Goal: Communication & Community: Share content

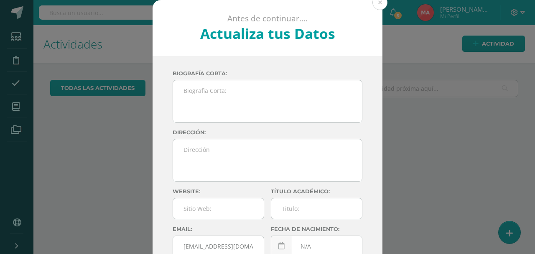
click at [373, 5] on button at bounding box center [380, 2] width 15 height 15
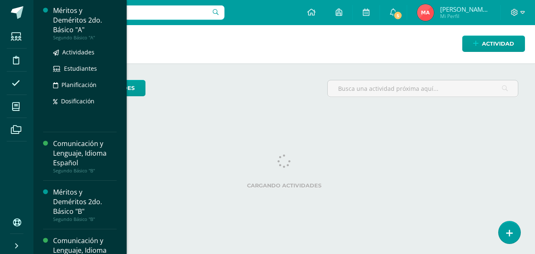
scroll to position [84, 0]
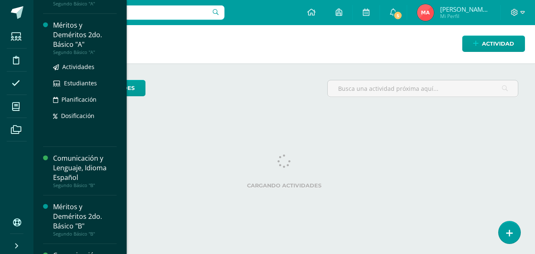
click at [71, 46] on div "Méritos y Deméritos 2do. Básico "A"" at bounding box center [85, 34] width 64 height 29
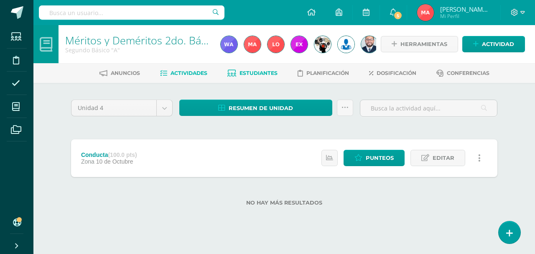
click at [264, 74] on span "Estudiantes" at bounding box center [259, 73] width 38 height 6
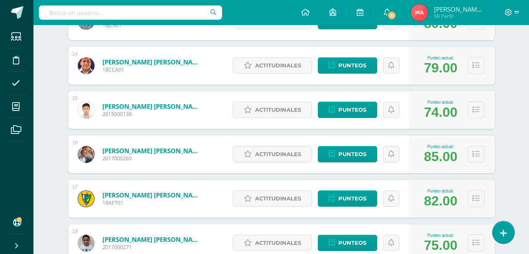
scroll to position [711, 0]
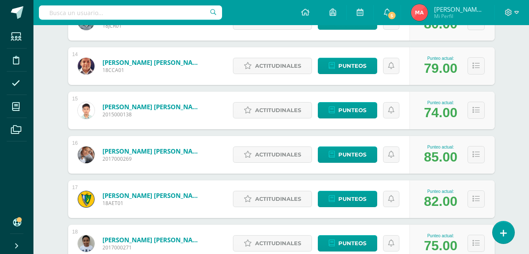
click at [472, 120] on div "Punteo actual: 74.00" at bounding box center [451, 111] width 85 height 38
click at [474, 117] on button at bounding box center [475, 110] width 17 height 17
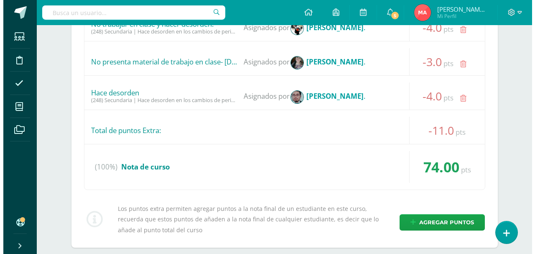
scroll to position [1003, 0]
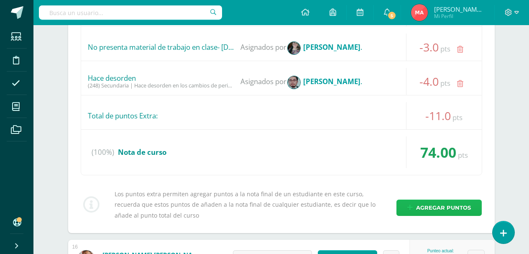
click at [438, 206] on span "Agregar puntos" at bounding box center [443, 207] width 55 height 15
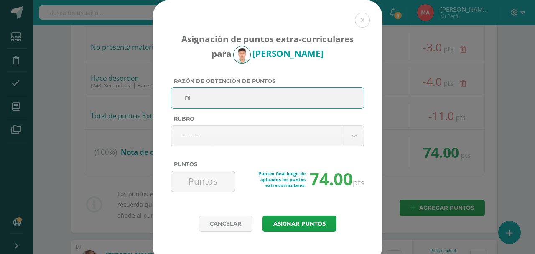
type input "D"
type input "Mal vocabulario en clase"
click at [350, 132] on body "Asignación de puntos extra-curriculares para Javier Diéguez Razón de obtención …" at bounding box center [267, 108] width 535 height 2223
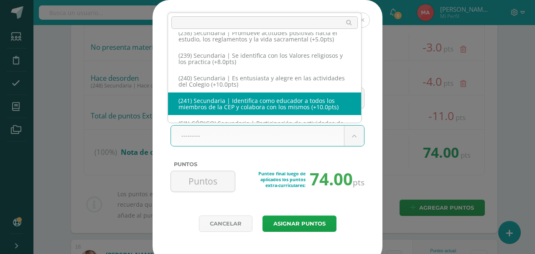
scroll to position [6279, 0]
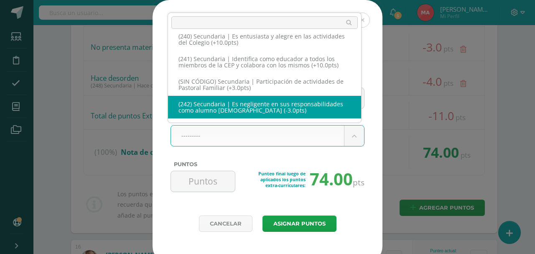
select select "274"
type input "-3"
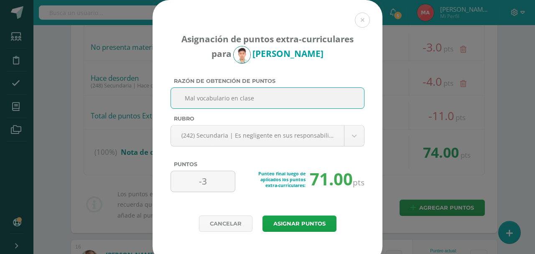
click at [282, 101] on input "Mal vocabulario en clase" at bounding box center [267, 98] width 186 height 20
type input "Mal vocabulario en clase 12/09"
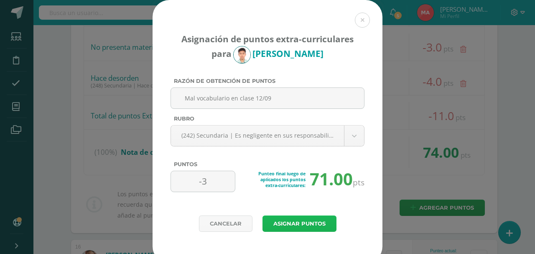
click at [301, 216] on button "Asignar puntos" at bounding box center [300, 223] width 74 height 16
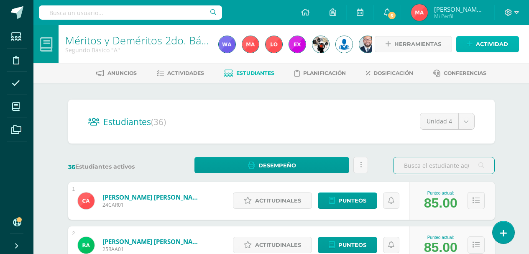
click at [496, 49] on span "Actividad" at bounding box center [492, 43] width 32 height 15
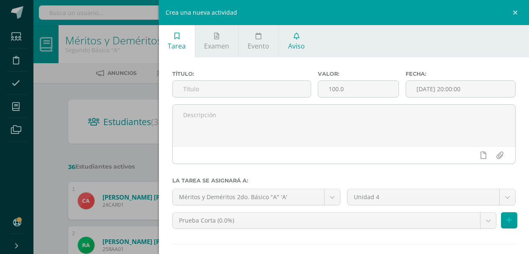
click at [301, 43] on span "Aviso" at bounding box center [296, 45] width 17 height 9
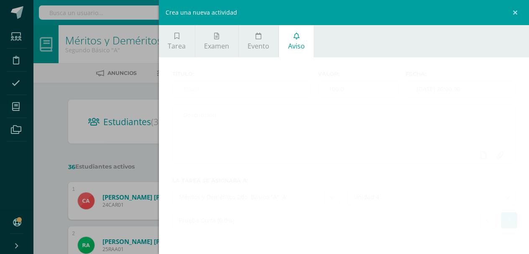
scroll to position [10, 0]
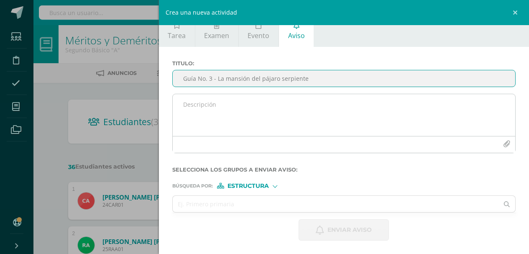
type input "Guía No. 3 - La mansión del pájaro serpiente"
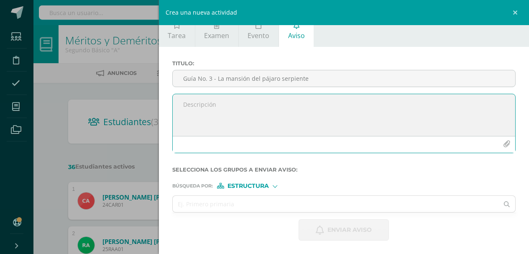
click at [241, 123] on textarea at bounding box center [344, 115] width 343 height 42
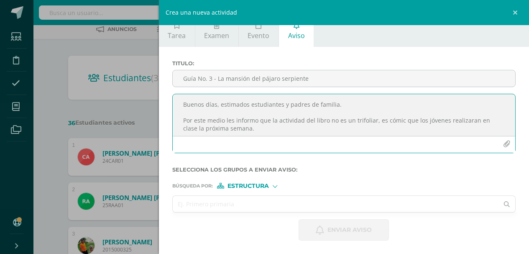
scroll to position [84, 0]
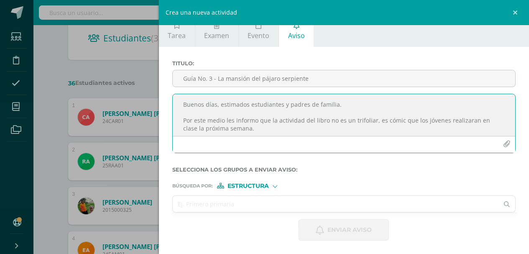
type textarea "Buenos días, estimados estudiantes y padres de familia. Por este medio les info…"
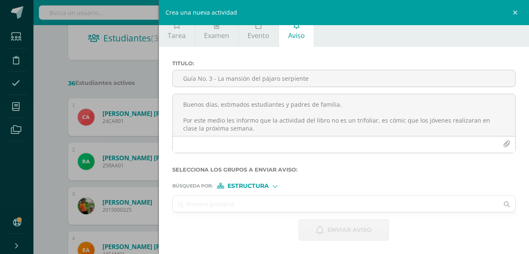
click at [218, 206] on input "text" at bounding box center [336, 204] width 326 height 16
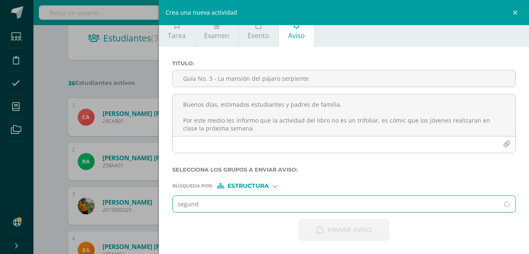
type input "segundo"
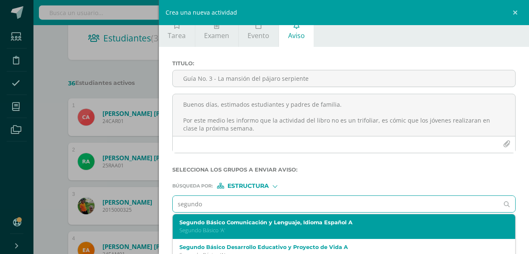
click at [231, 226] on div "Segundo Básico Comunicación y Lenguaje, Idioma Español A Segundo Básico 'A'" at bounding box center [336, 226] width 314 height 15
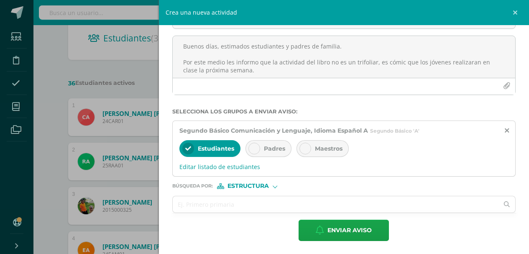
scroll to position [69, 0]
click at [252, 146] on icon at bounding box center [254, 148] width 6 height 6
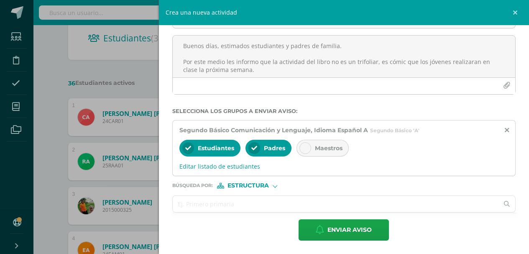
click at [416, 208] on input "text" at bounding box center [336, 204] width 326 height 16
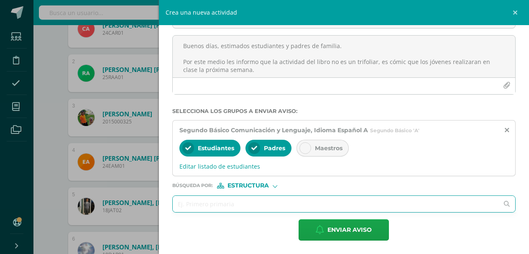
scroll to position [209, 0]
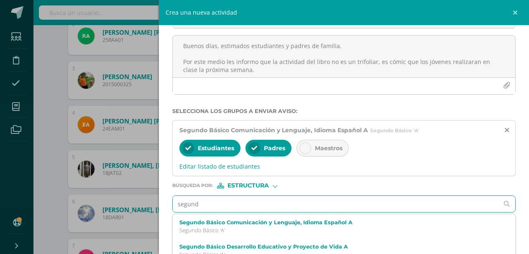
type input "segundo"
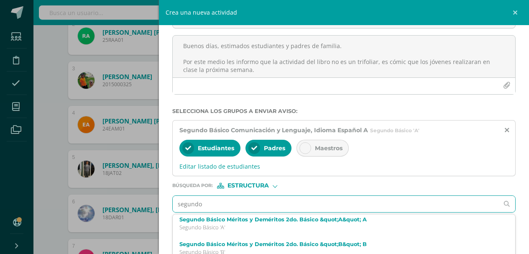
scroll to position [84, 0]
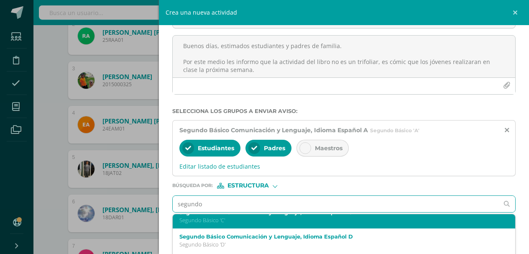
click at [274, 221] on p "Segundo Básico 'C'" at bounding box center [336, 220] width 314 height 7
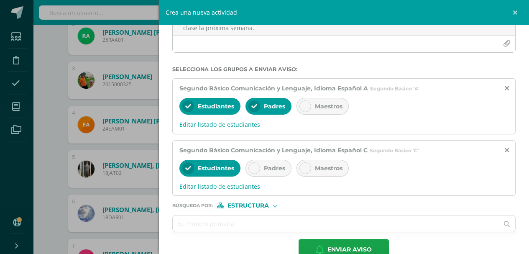
scroll to position [130, 0]
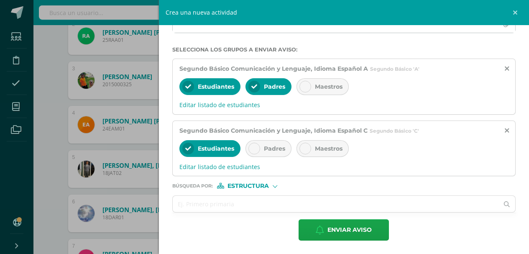
click at [259, 148] on div at bounding box center [254, 149] width 12 height 12
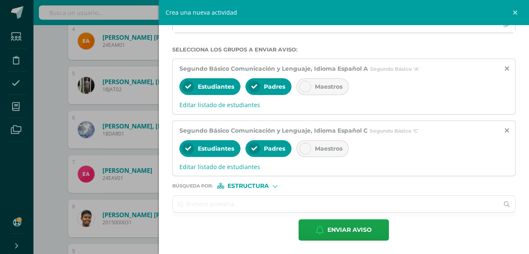
click at [273, 209] on input "text" at bounding box center [336, 204] width 326 height 16
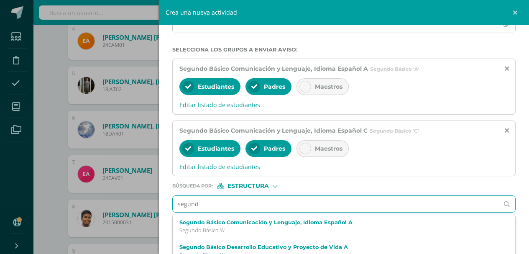
type input "segundo"
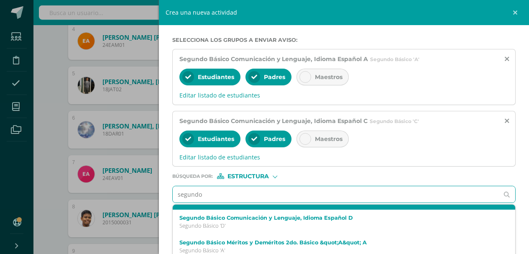
scroll to position [105, 0]
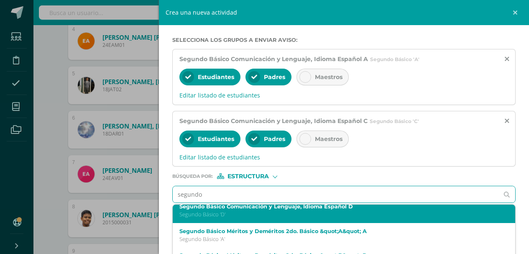
click at [307, 215] on p "Segundo Básico 'D'" at bounding box center [336, 214] width 314 height 7
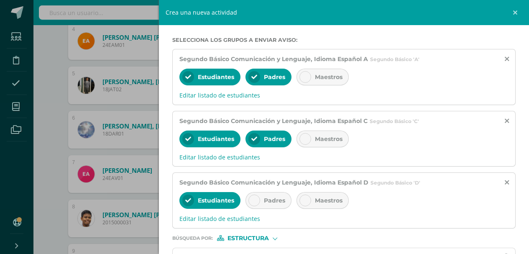
click at [249, 198] on div at bounding box center [254, 200] width 12 height 12
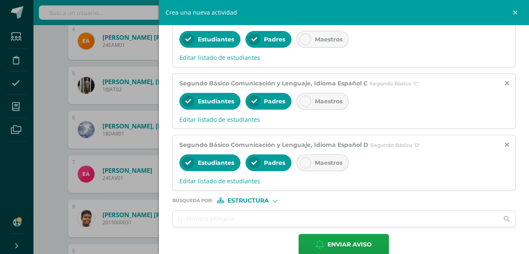
scroll to position [192, 0]
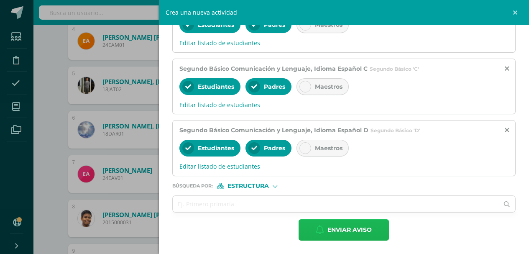
click at [361, 232] on span "Enviar aviso" at bounding box center [349, 229] width 44 height 20
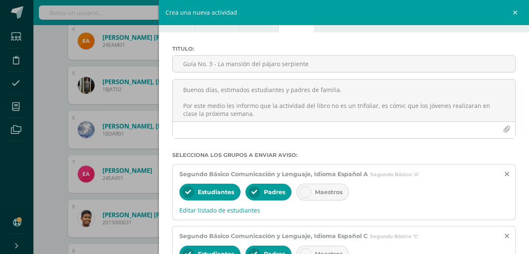
scroll to position [0, 0]
